Goal: Navigation & Orientation: Find specific page/section

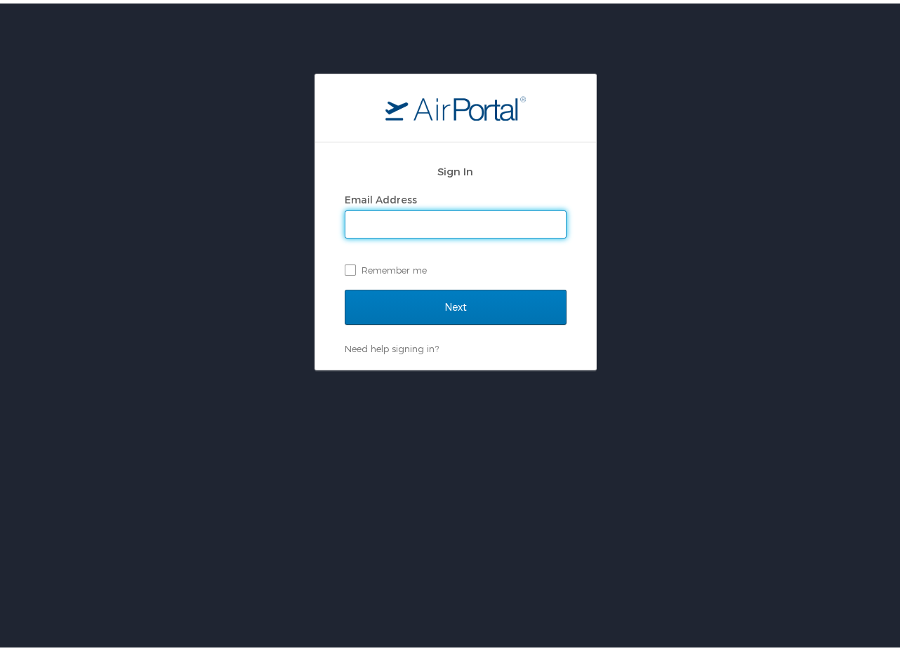
click at [389, 229] on input "Email Address" at bounding box center [455, 221] width 220 height 27
type input "shelliep@cvtravel.com"
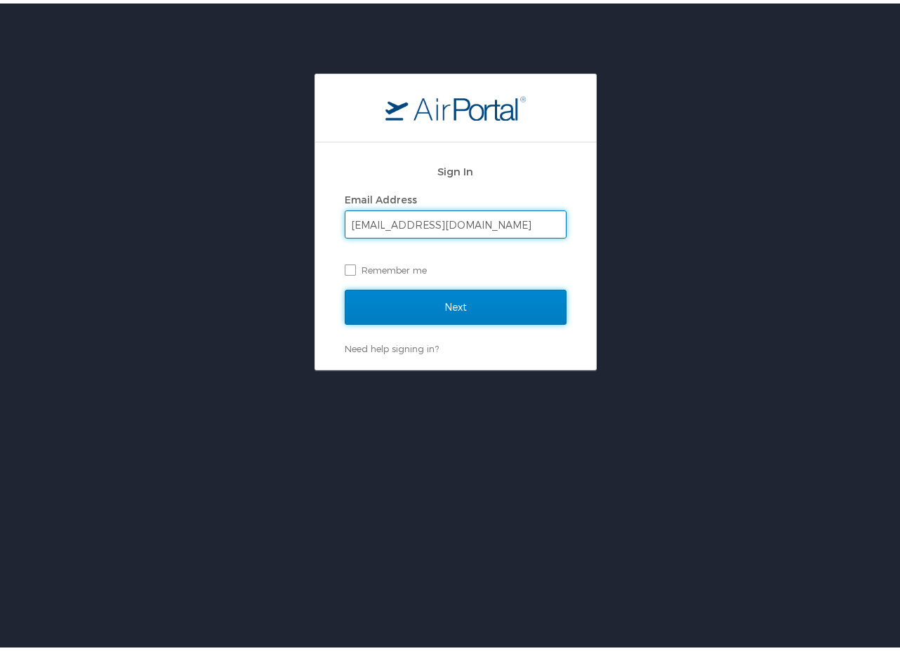
click at [436, 313] on input "Next" at bounding box center [456, 303] width 222 height 35
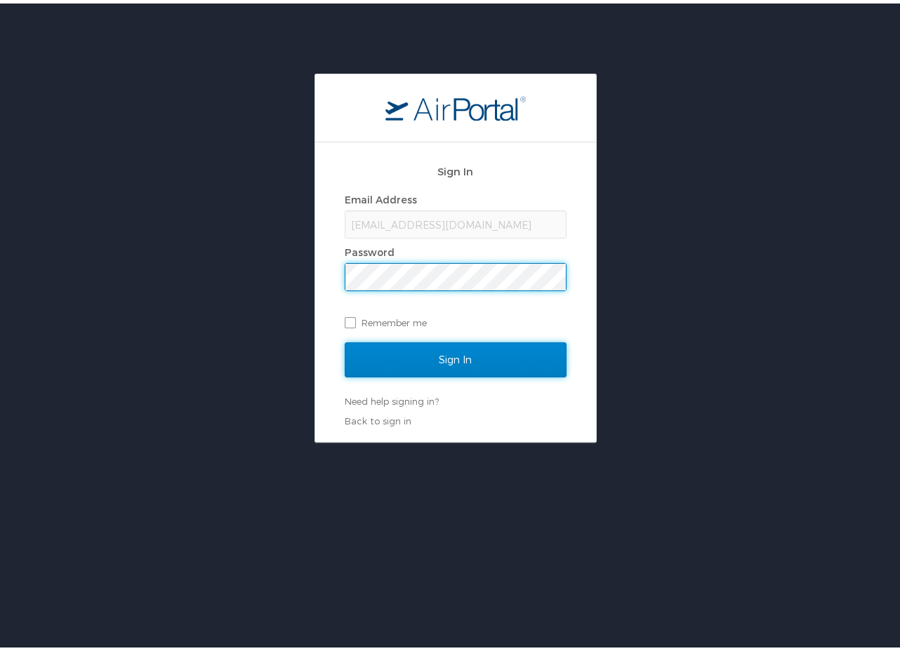
click at [449, 356] on input "Sign In" at bounding box center [456, 356] width 222 height 35
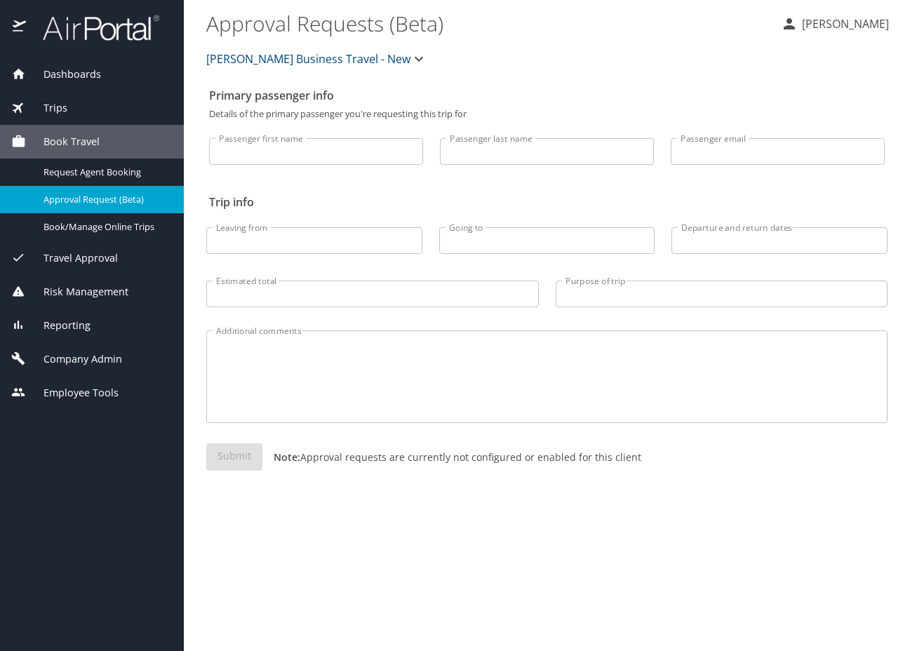
click at [93, 259] on span "Travel Approval" at bounding box center [72, 258] width 92 height 15
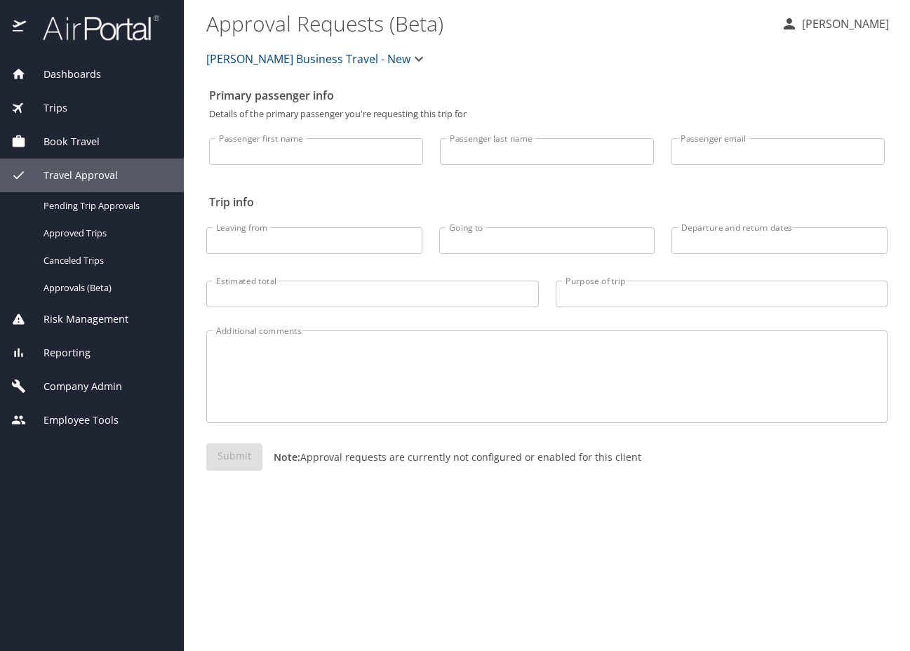
click at [100, 422] on span "Employee Tools" at bounding box center [72, 420] width 93 height 15
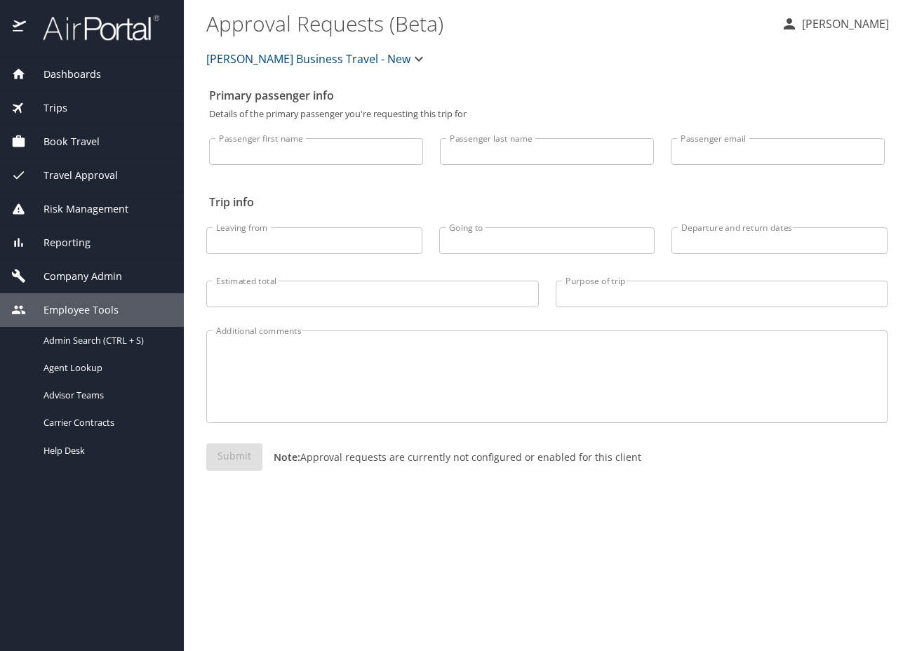
click at [72, 277] on span "Company Admin" at bounding box center [74, 276] width 96 height 15
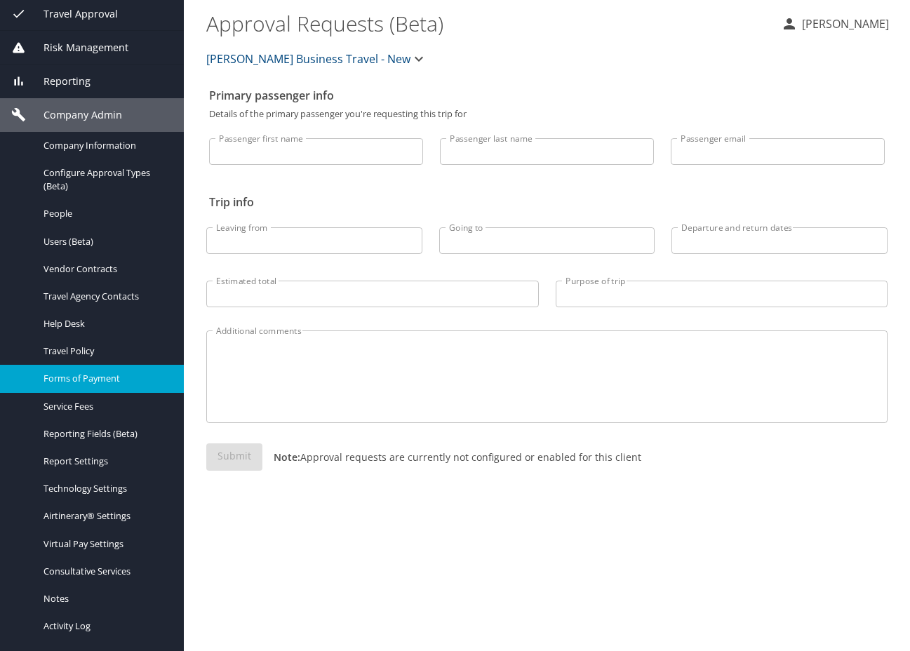
scroll to position [184, 0]
